Goal: Task Accomplishment & Management: Use online tool/utility

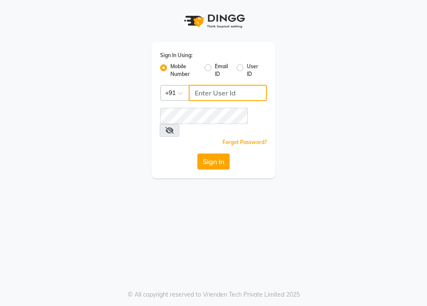
click at [207, 92] on input "Username" at bounding box center [228, 93] width 78 height 16
type input "6364444605"
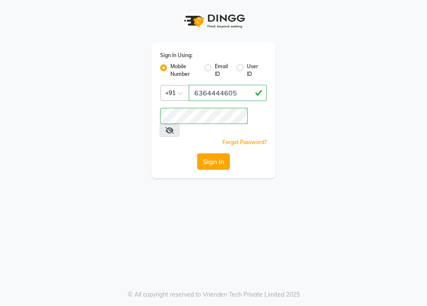
click at [225, 154] on button "Sign In" at bounding box center [213, 162] width 32 height 16
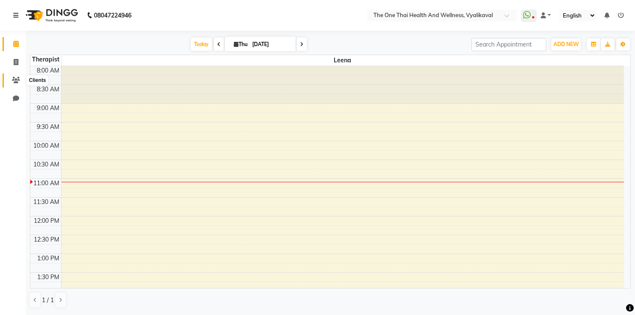
click at [10, 79] on span at bounding box center [16, 81] width 15 height 10
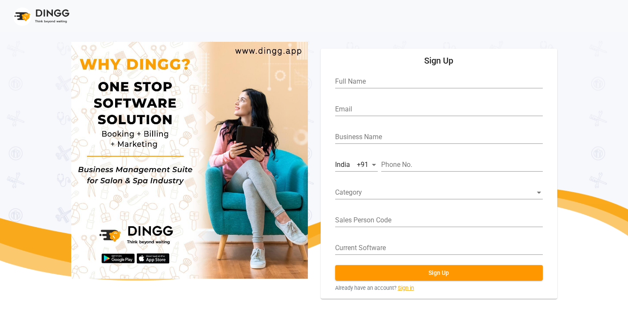
click at [402, 287] on link "Sign in" at bounding box center [406, 288] width 16 height 8
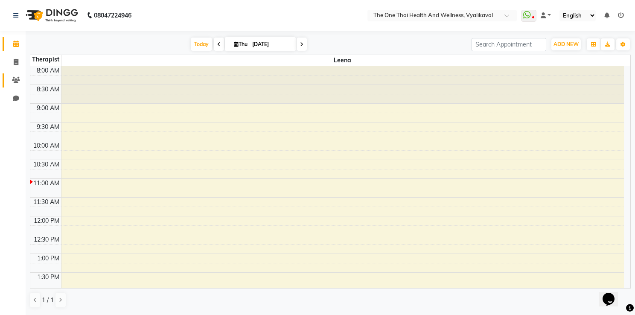
click at [17, 74] on link "Clients" at bounding box center [13, 80] width 20 height 14
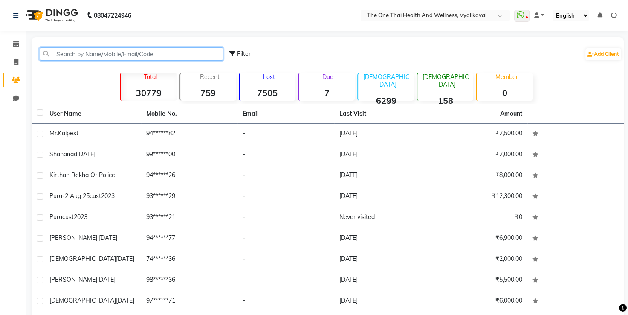
click at [76, 54] on input "text" at bounding box center [131, 53] width 183 height 13
click at [64, 55] on input "text" at bounding box center [131, 53] width 183 height 13
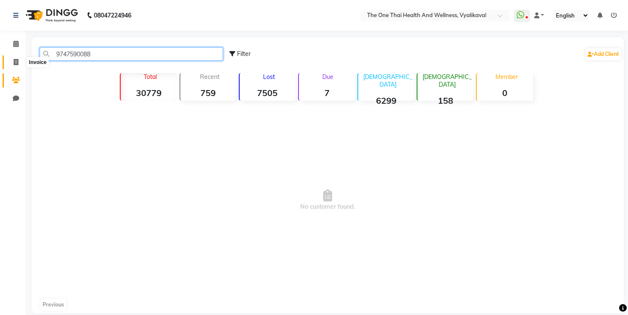
type input "9747590088"
drag, startPoint x: 15, startPoint y: 61, endPoint x: 15, endPoint y: 70, distance: 8.6
click at [15, 61] on icon at bounding box center [16, 62] width 5 height 6
select select "service"
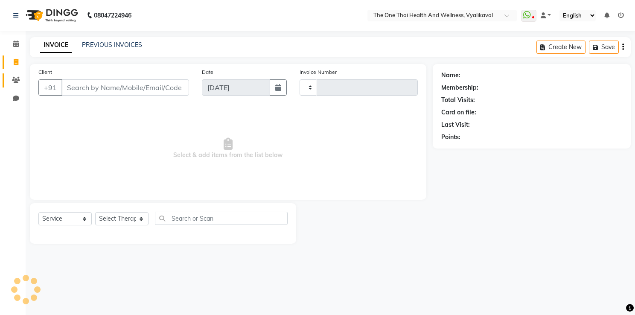
type input "2219"
select select "5972"
click at [15, 83] on icon at bounding box center [16, 80] width 8 height 6
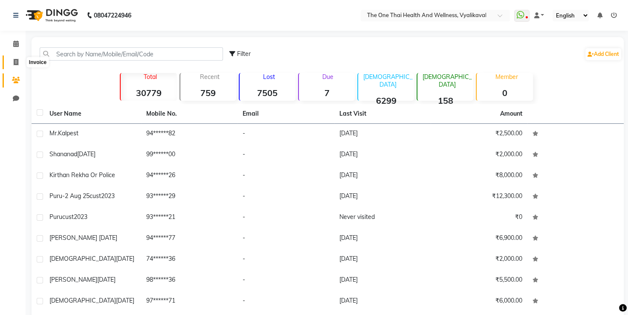
click at [17, 66] on span at bounding box center [16, 63] width 15 height 10
select select "5972"
select select "service"
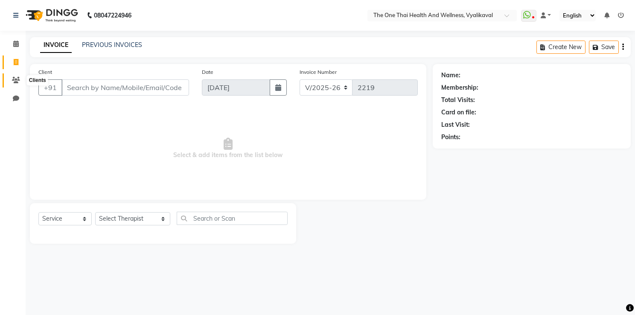
click at [9, 81] on span at bounding box center [16, 81] width 15 height 10
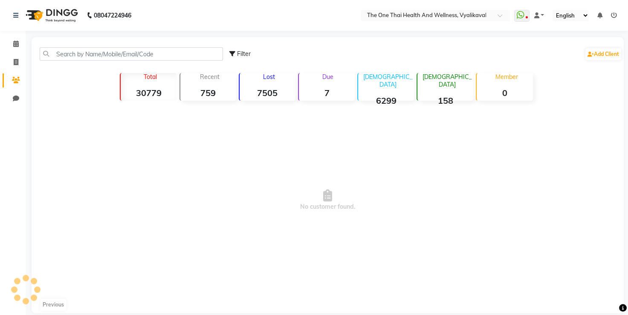
click at [13, 79] on icon at bounding box center [16, 80] width 8 height 6
